Goal: Task Accomplishment & Management: Complete application form

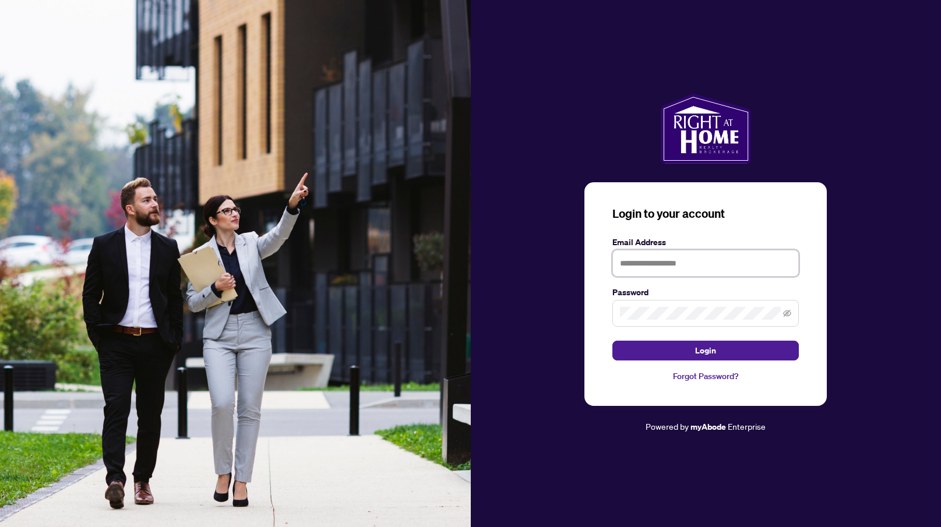
click at [696, 267] on input "text" at bounding box center [705, 263] width 186 height 27
click at [655, 267] on input "**********" at bounding box center [705, 263] width 186 height 27
click at [656, 267] on input "**********" at bounding box center [705, 263] width 186 height 27
type input "**********"
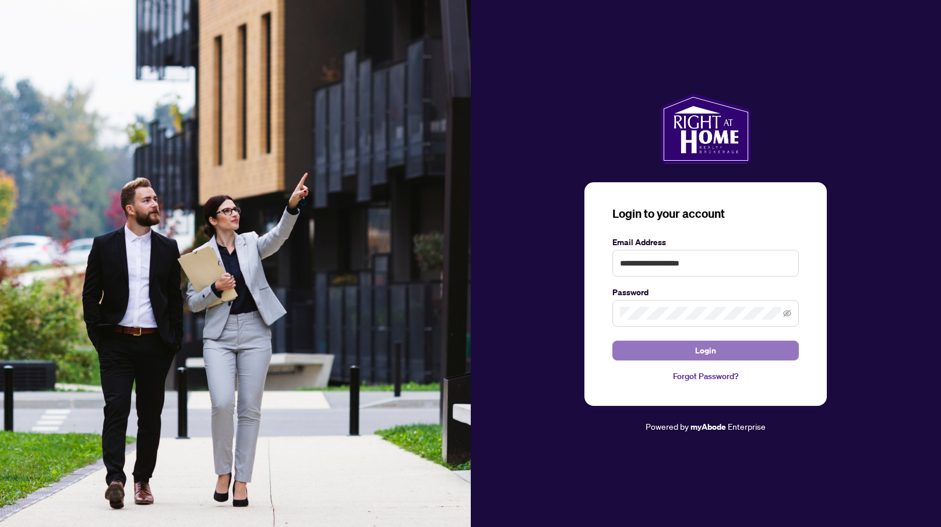
click at [696, 350] on span "Login" at bounding box center [705, 350] width 21 height 19
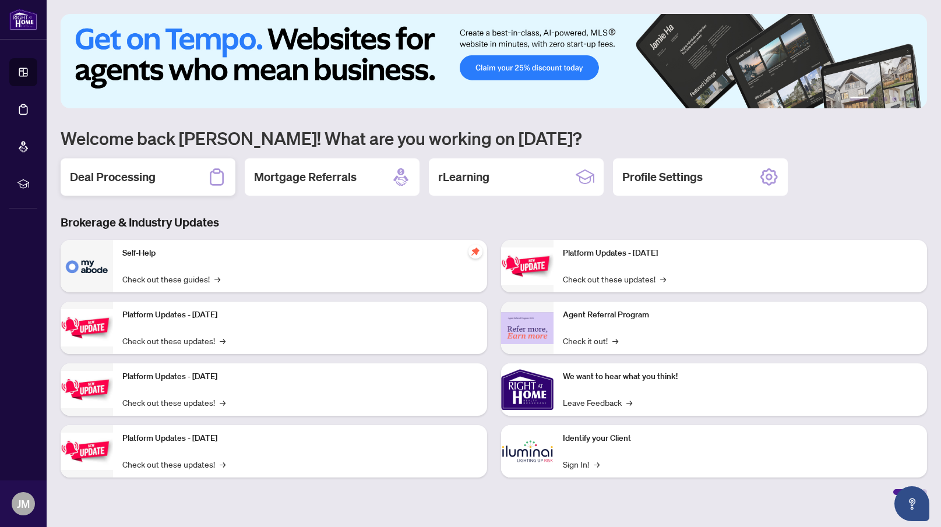
click at [135, 182] on h2 "Deal Processing" at bounding box center [113, 177] width 86 height 16
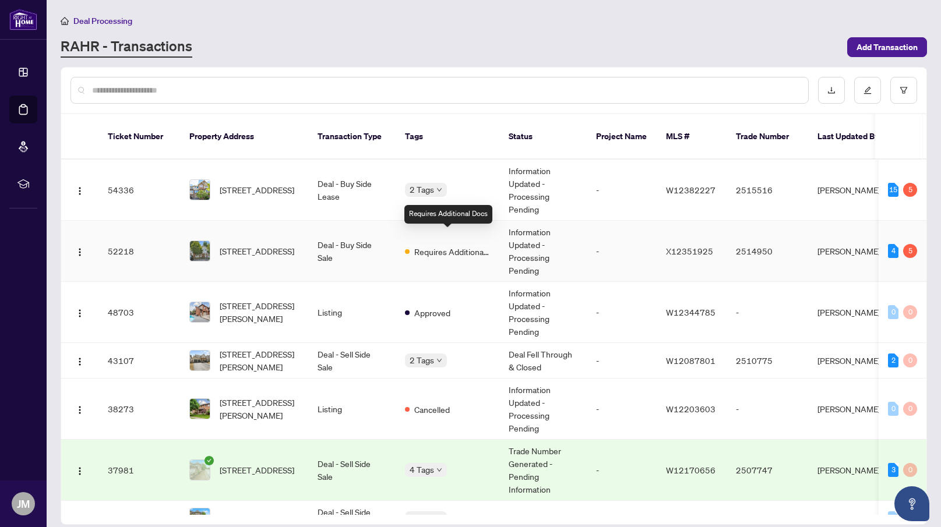
click at [434, 245] on span "Requires Additional Docs" at bounding box center [452, 251] width 76 height 13
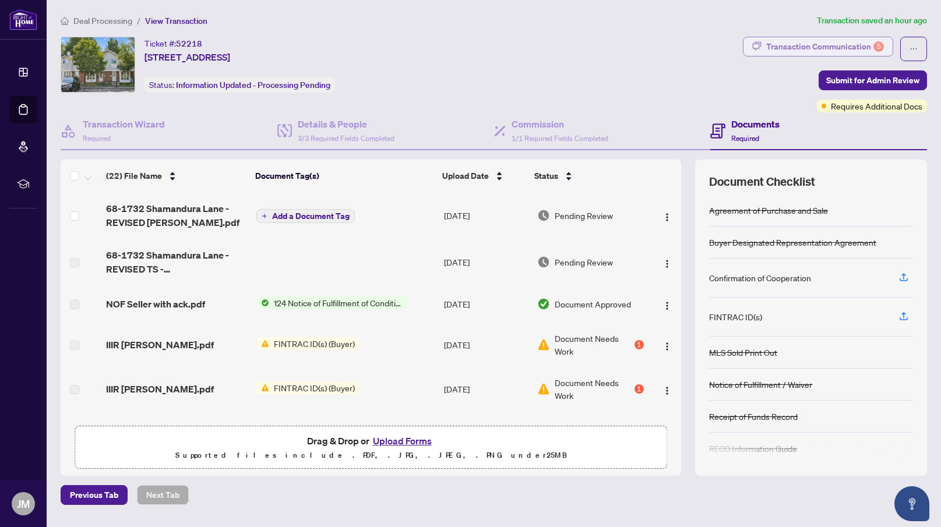
click at [855, 44] on div "Transaction Communication 5" at bounding box center [825, 46] width 118 height 19
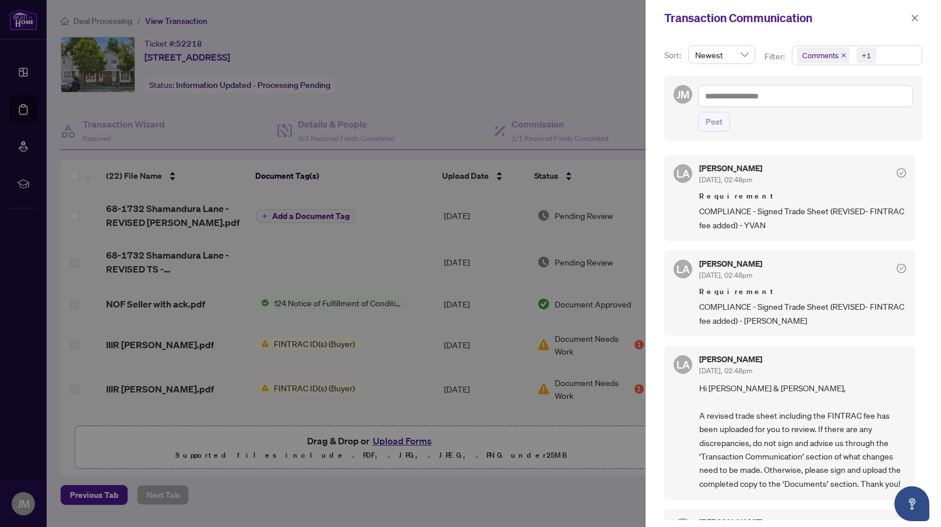
click at [602, 47] on div at bounding box center [470, 263] width 941 height 527
click at [914, 14] on icon "close" at bounding box center [914, 18] width 8 height 8
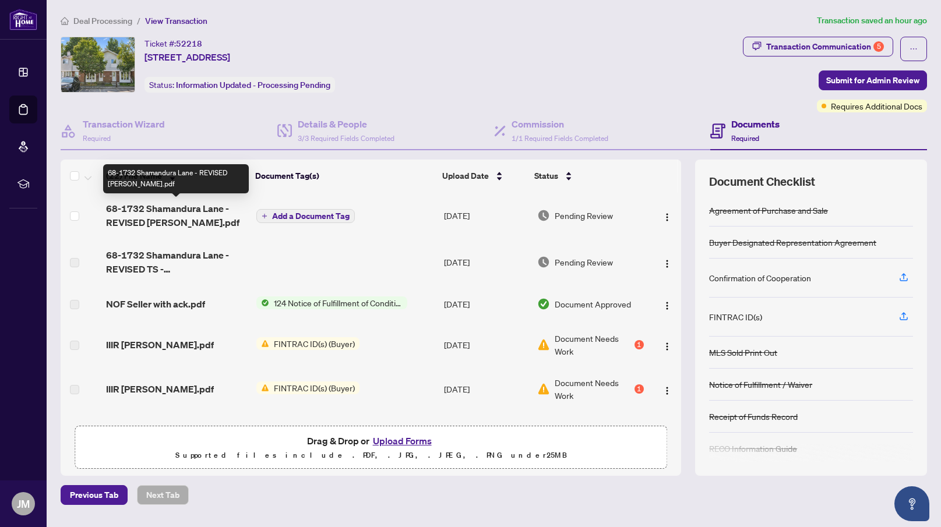
click at [162, 209] on span "68-1732 Shamandura Lane - REVISED [PERSON_NAME].pdf" at bounding box center [176, 216] width 141 height 28
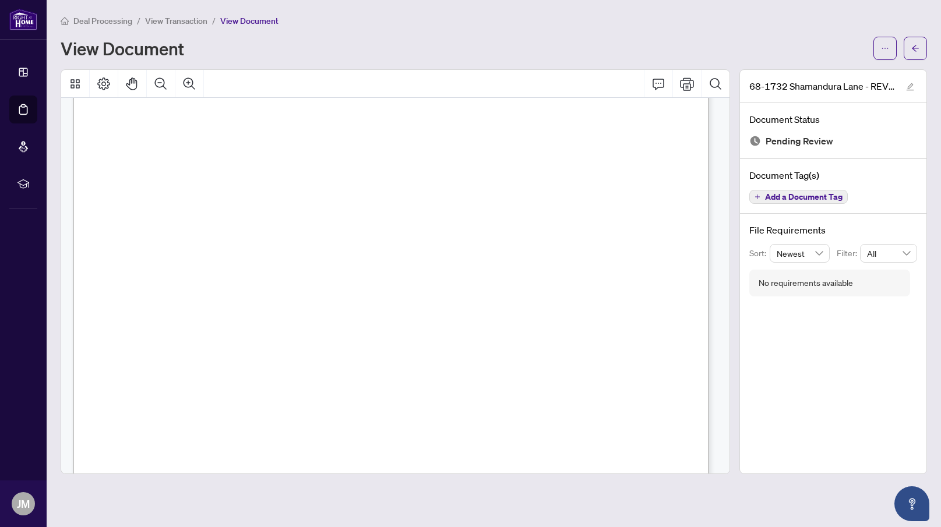
scroll to position [189, 0]
click at [685, 83] on icon "Print" at bounding box center [687, 83] width 14 height 13
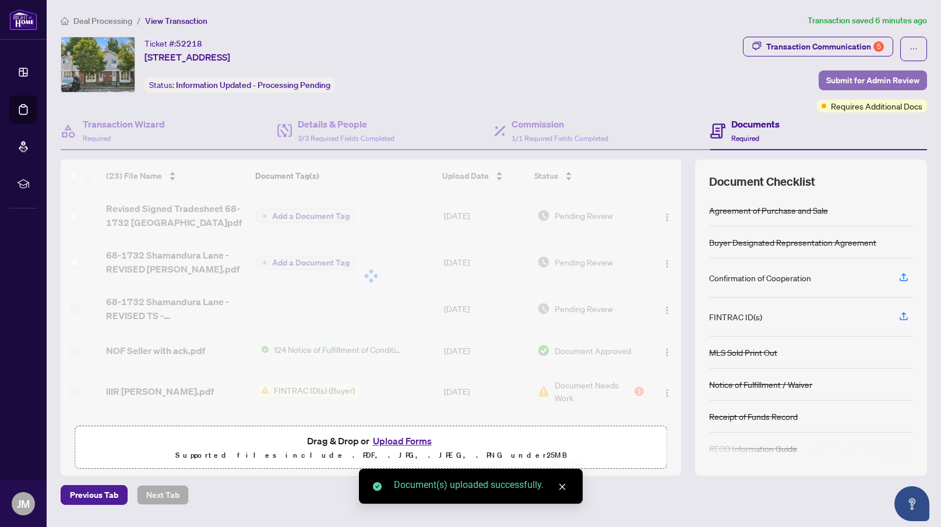
click at [880, 76] on span "Submit for Admin Review" at bounding box center [872, 80] width 93 height 19
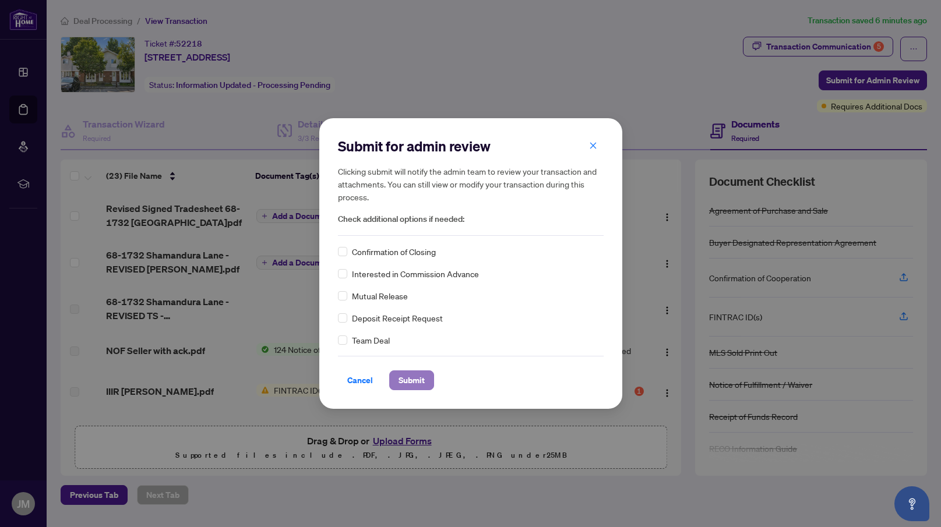
click at [399, 379] on span "Submit" at bounding box center [411, 380] width 26 height 19
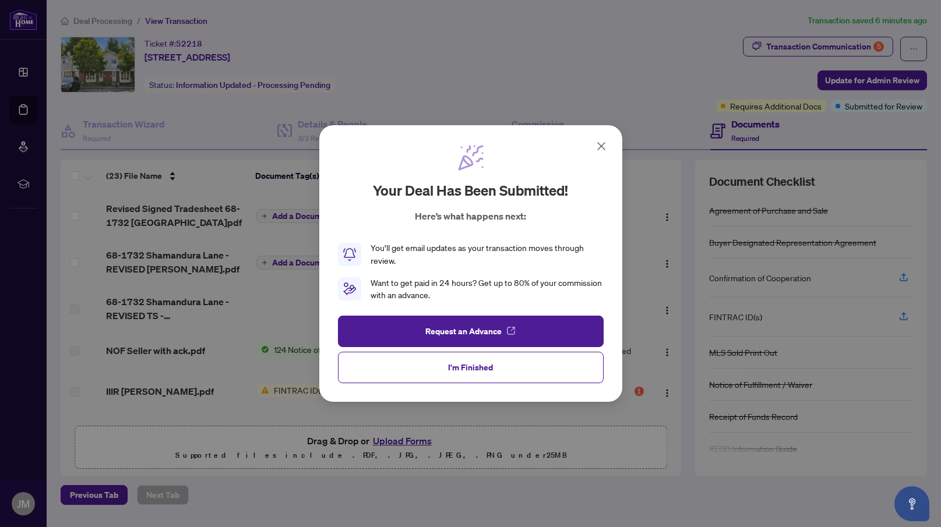
click at [600, 144] on icon at bounding box center [601, 146] width 14 height 14
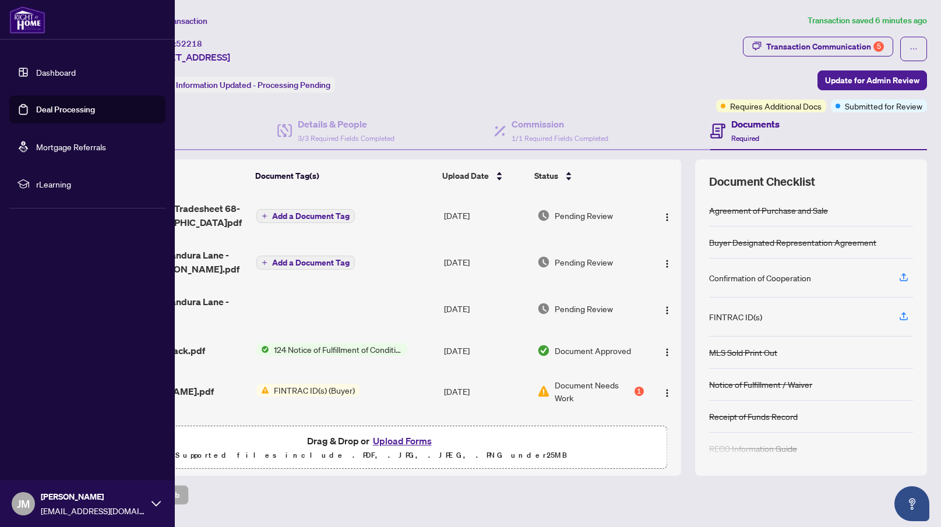
click at [14, 506] on span "JM" at bounding box center [23, 503] width 23 height 23
click at [33, 434] on button "Logout" at bounding box center [87, 435] width 156 height 20
